Goal: Transaction & Acquisition: Subscribe to service/newsletter

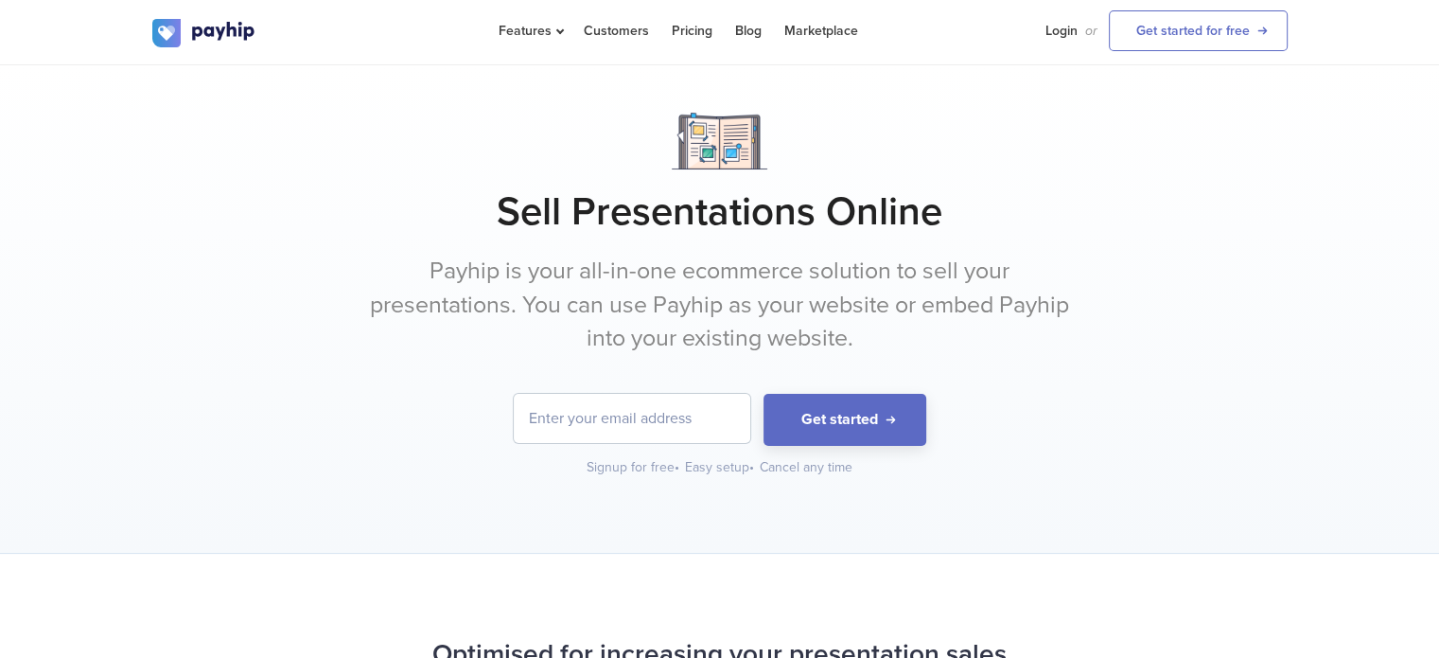
click at [638, 422] on input "email" at bounding box center [632, 418] width 237 height 49
type input "[EMAIL_ADDRESS][DOMAIN_NAME]"
click at [863, 448] on div "[EMAIL_ADDRESS][DOMAIN_NAME] Get started Signup for free • Easy setup • Cancel …" at bounding box center [719, 435] width 1135 height 83
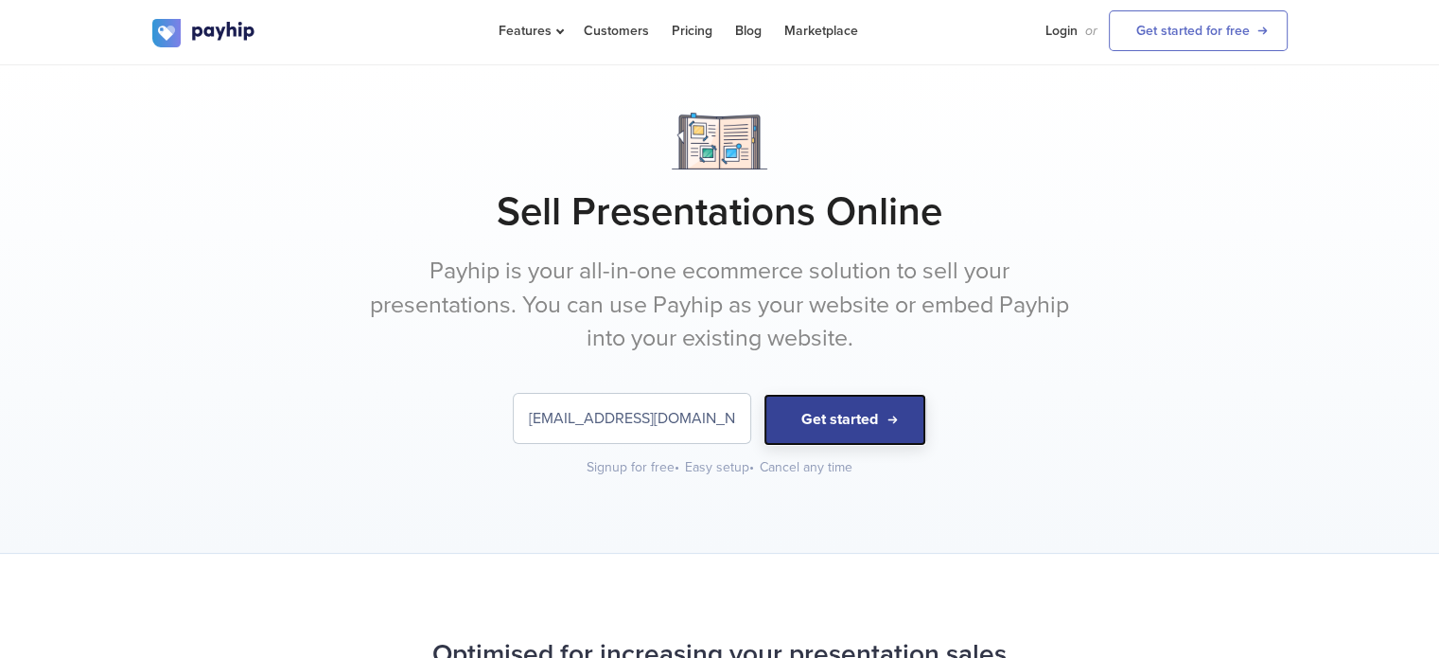
click at [869, 427] on button "Get started" at bounding box center [845, 420] width 163 height 52
click at [742, 403] on input "[EMAIL_ADDRESS][DOMAIN_NAME]" at bounding box center [632, 418] width 237 height 49
drag, startPoint x: 714, startPoint y: 417, endPoint x: 485, endPoint y: 390, distance: 230.6
click at [485, 394] on form "[EMAIL_ADDRESS][DOMAIN_NAME] Get started" at bounding box center [719, 420] width 1135 height 52
click at [764, 394] on button "Get started" at bounding box center [845, 420] width 163 height 52
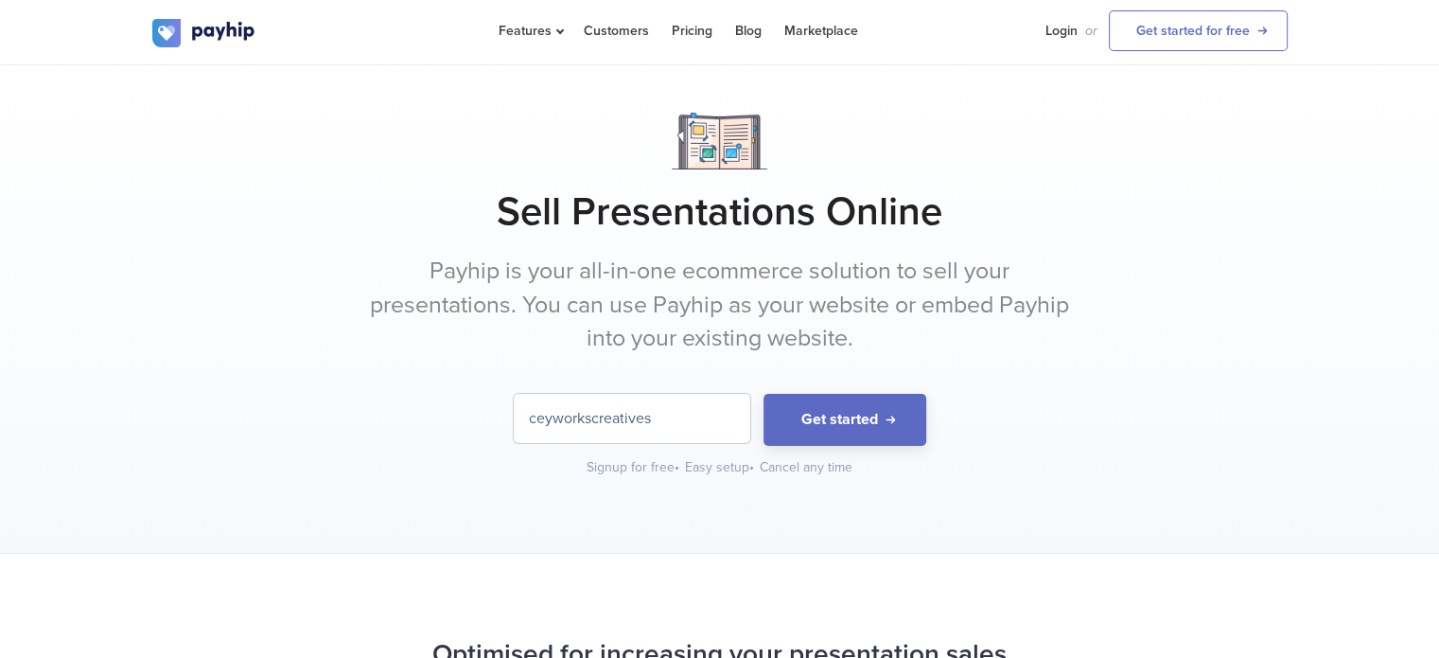
click at [520, 417] on input "ceyworkscreatives" at bounding box center [632, 418] width 237 height 49
click at [697, 425] on input "ceyworkscreatives" at bounding box center [632, 418] width 237 height 49
type input "[EMAIL_ADDRESS][DOMAIN_NAME]"
click at [764, 394] on button "Get started" at bounding box center [845, 420] width 163 height 52
